Goal: Find specific page/section: Find specific page/section

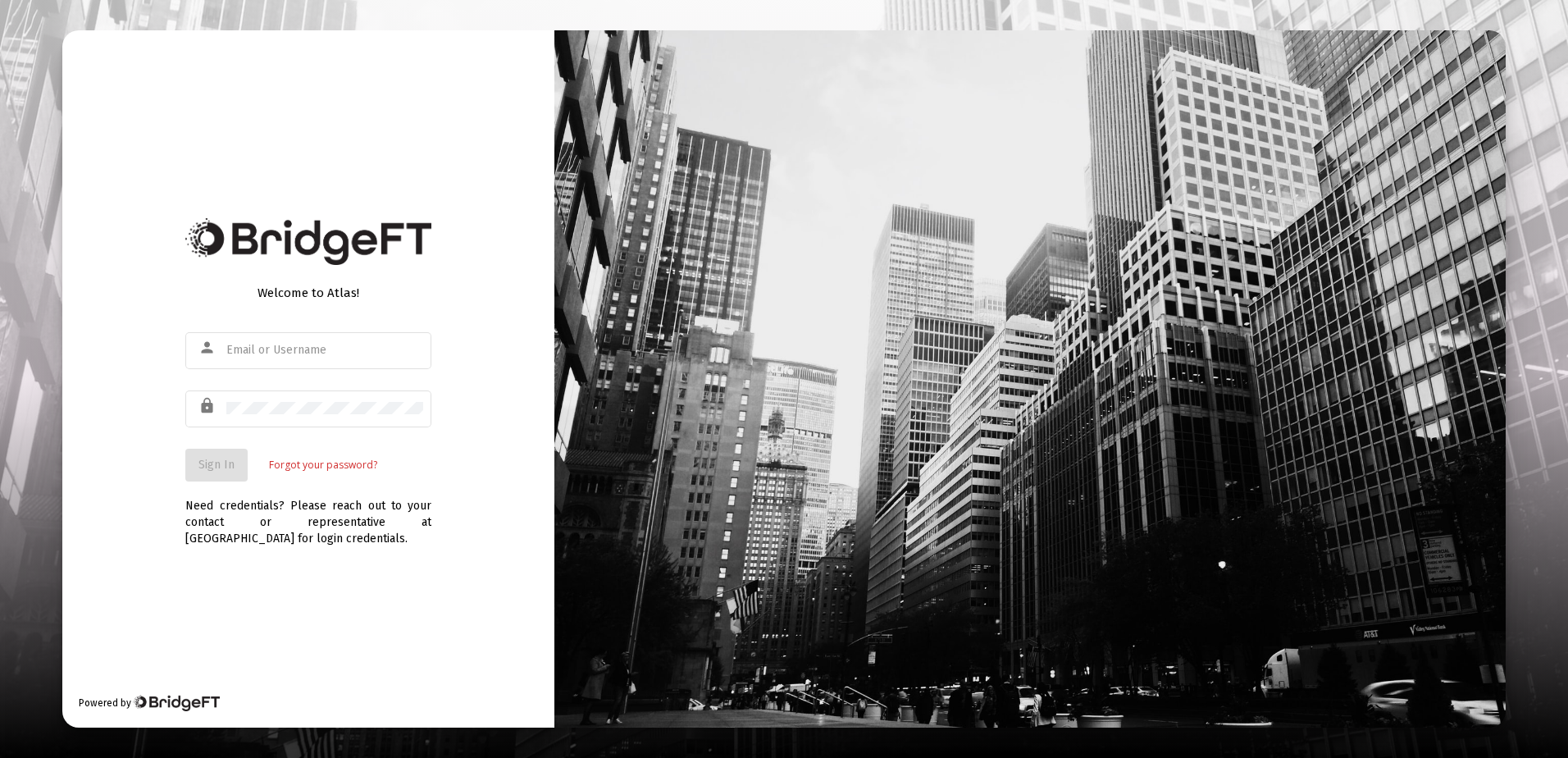
click at [1020, 30] on div at bounding box center [1029, 379] width 951 height 698
click at [222, 338] on div "person" at bounding box center [210, 348] width 32 height 28
click at [275, 354] on input "text" at bounding box center [325, 350] width 197 height 13
paste input "[PERSON_NAME][EMAIL_ADDRESS][DOMAIN_NAME]"
type input "[PERSON_NAME][EMAIL_ADDRESS][DOMAIN_NAME]"
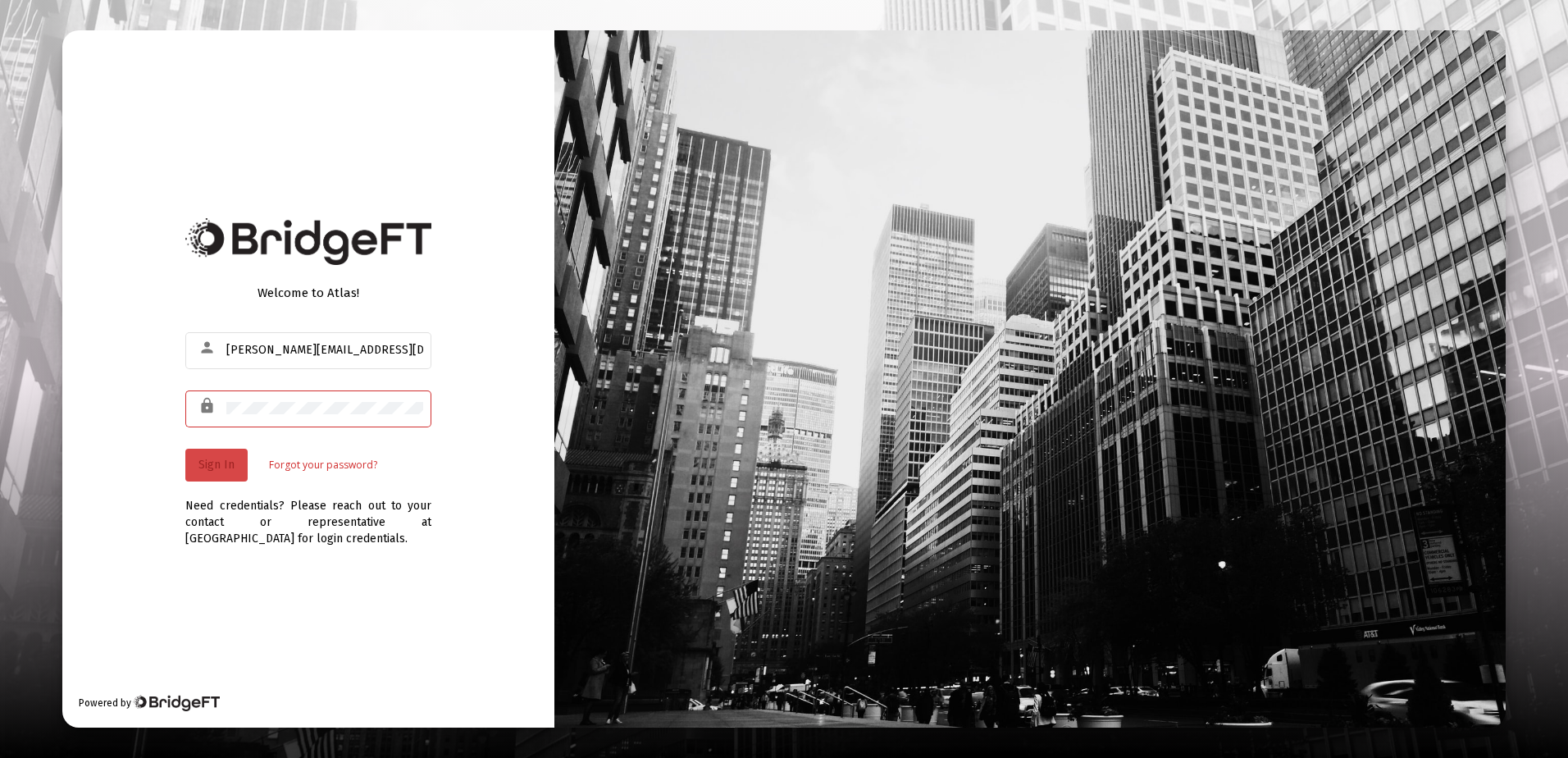
click at [212, 458] on span "Sign In" at bounding box center [216, 465] width 36 height 14
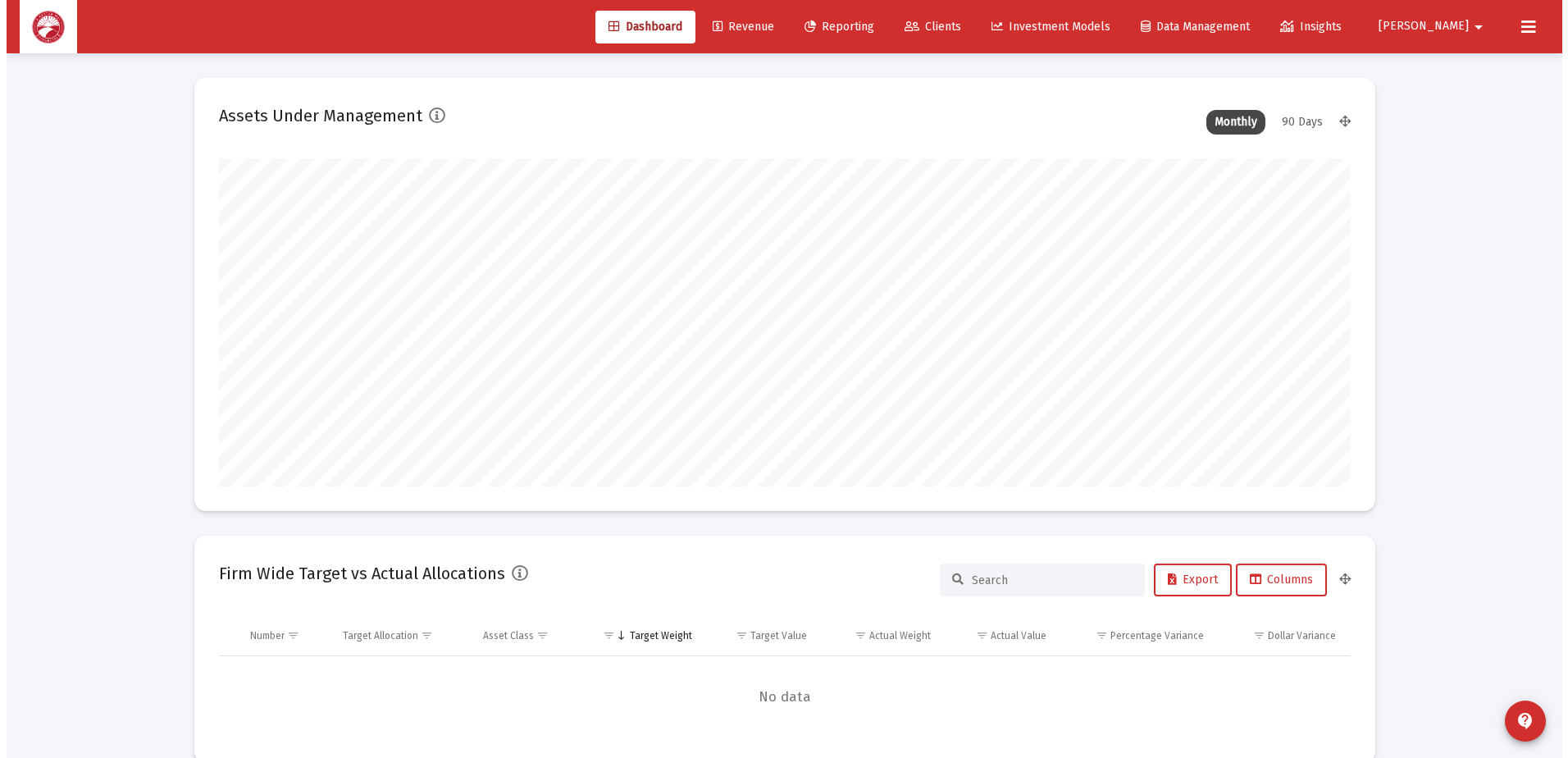
scroll to position [329, 609]
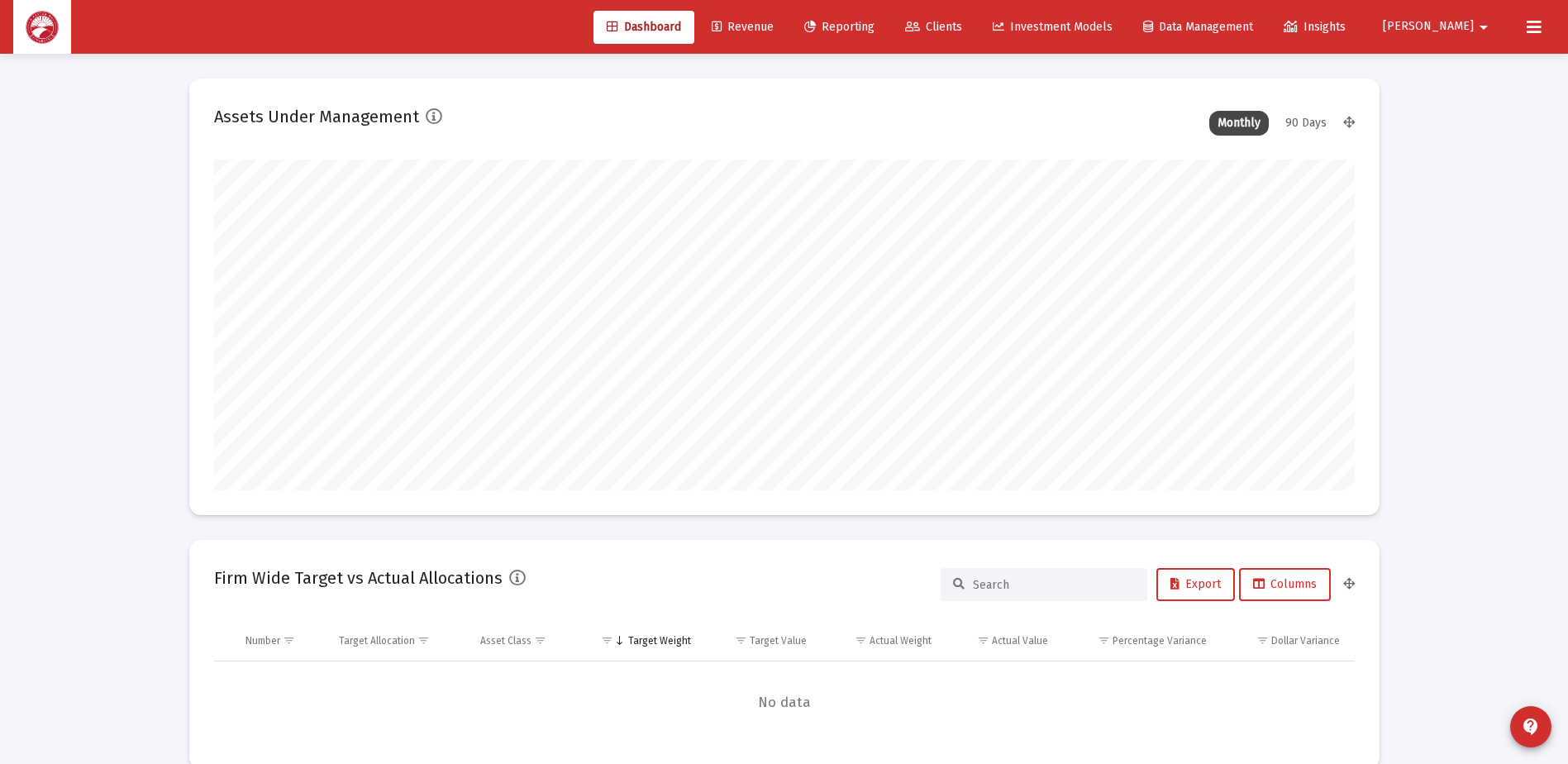
click at [976, 34] on link "Clients" at bounding box center [934, 27] width 83 height 33
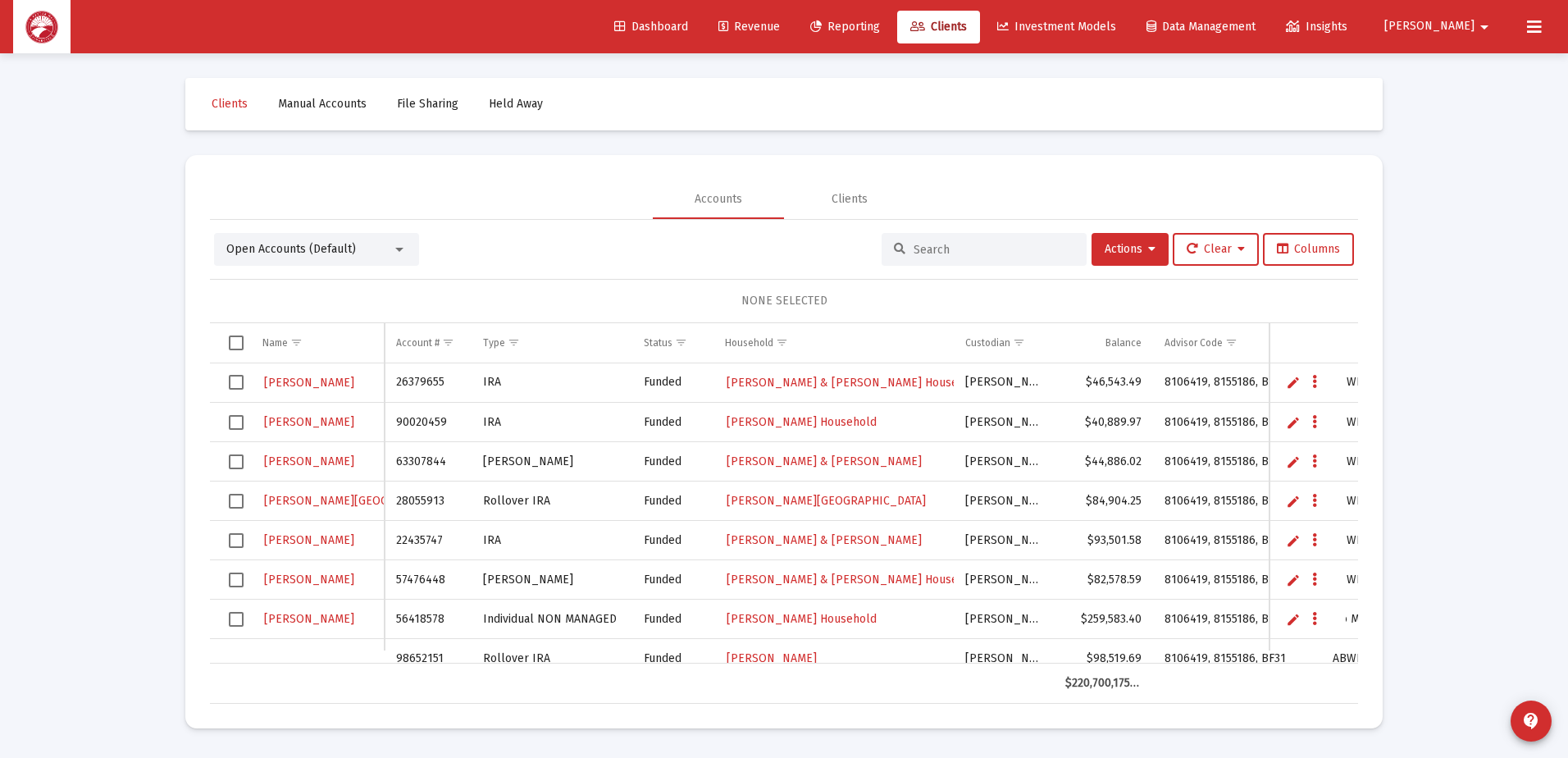
click at [914, 246] on input at bounding box center [994, 250] width 161 height 14
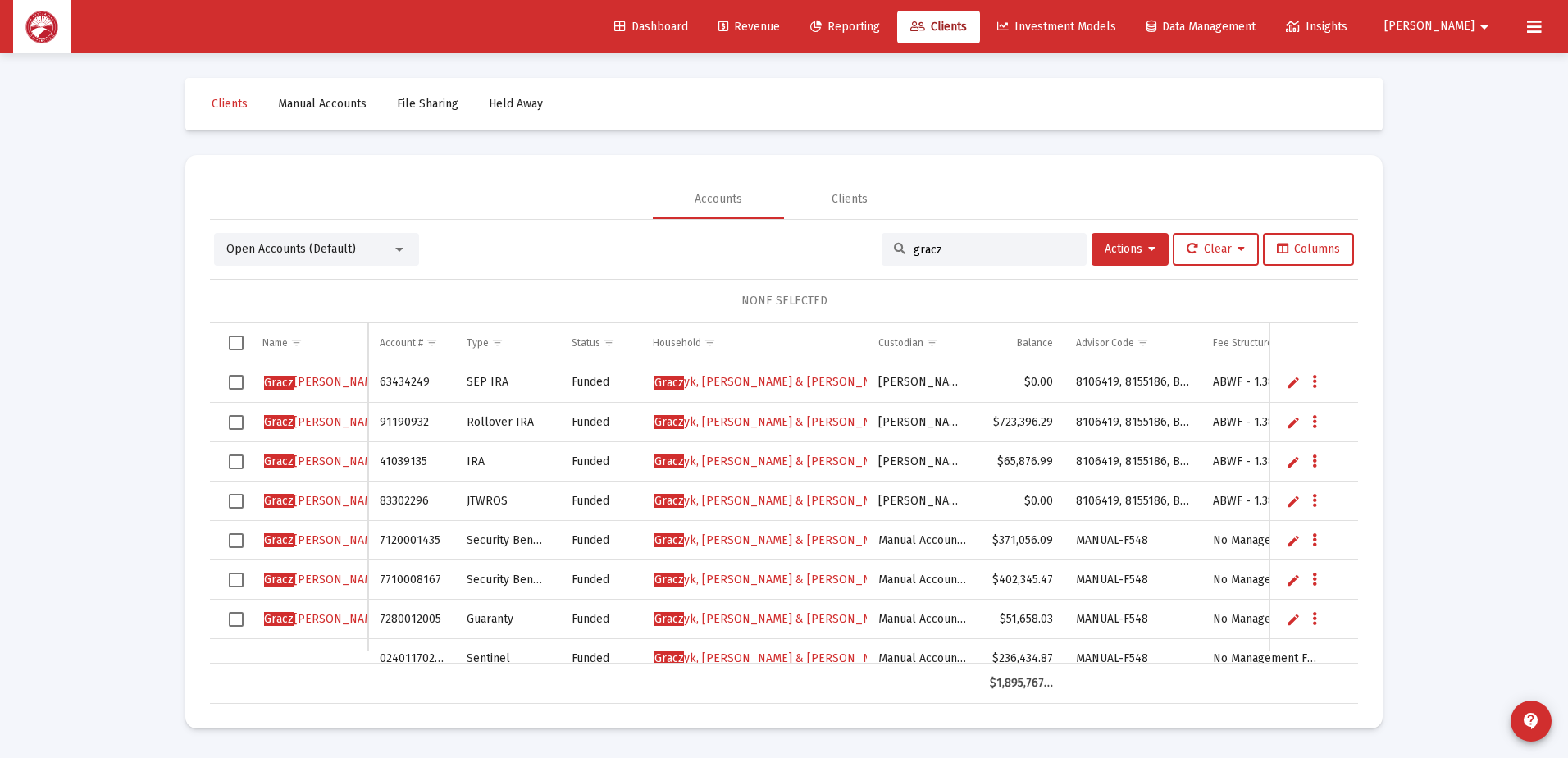
type input "gracz"
